Goal: Information Seeking & Learning: Learn about a topic

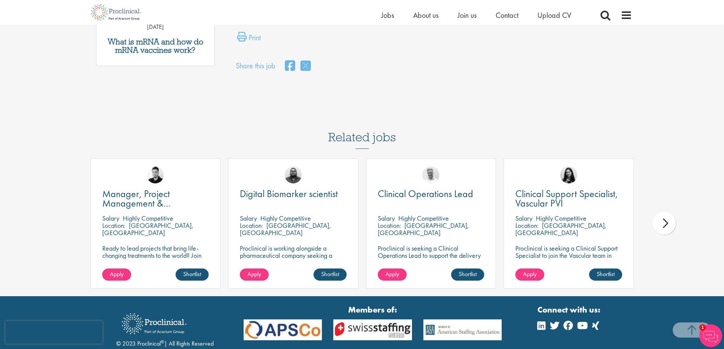
scroll to position [249, 0]
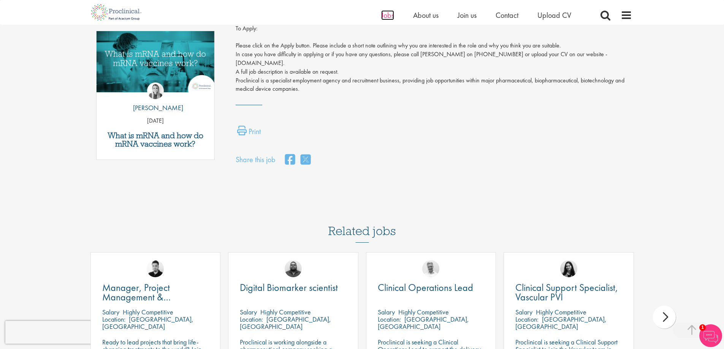
click at [388, 17] on span "Jobs" at bounding box center [387, 15] width 13 height 10
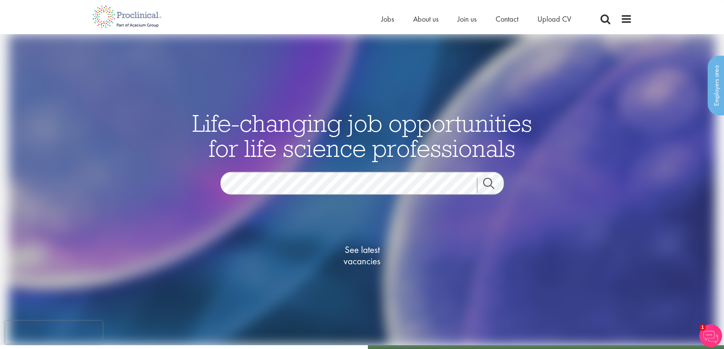
click at [118, 169] on div "Life-changing job opportunities for life science professionals Jobs Search See …" at bounding box center [361, 189] width 735 height 311
click at [94, 164] on div "Life-changing job opportunities for life science professionals Jobs Search See …" at bounding box center [361, 189] width 735 height 311
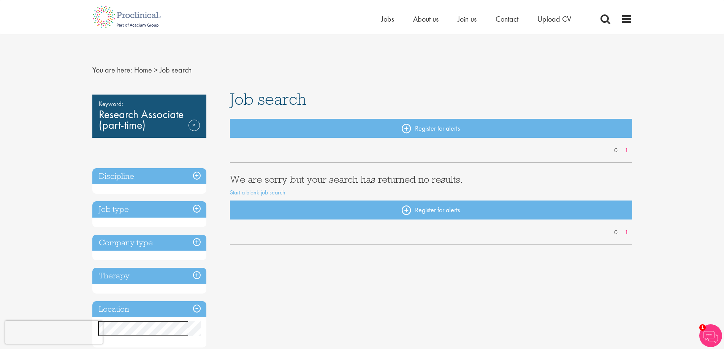
click at [385, 158] on div "0 1" at bounding box center [431, 154] width 402 height 17
click at [137, 127] on div "Keyword: Research Associate (part-time) Remove" at bounding box center [149, 116] width 114 height 43
click at [186, 125] on div "Keyword: Research Associate (part-time) Remove" at bounding box center [149, 116] width 114 height 43
click at [192, 124] on link "Remove" at bounding box center [193, 131] width 11 height 22
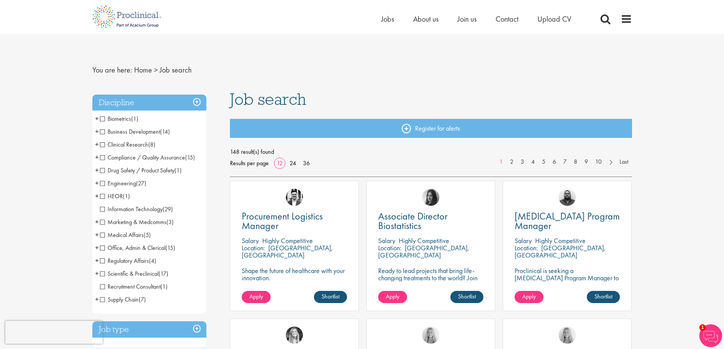
click at [114, 144] on span "Clinical Research" at bounding box center [124, 145] width 48 height 8
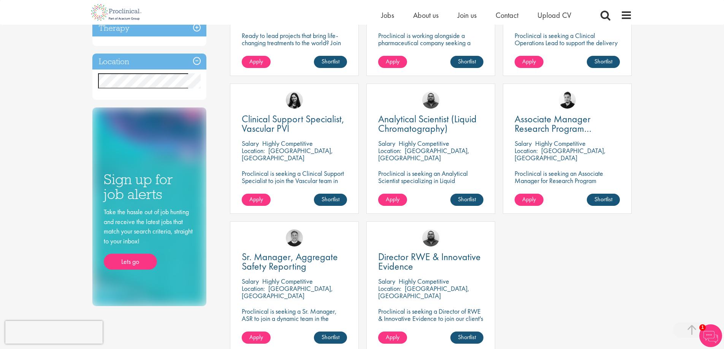
scroll to position [228, 0]
